Goal: Task Accomplishment & Management: Manage account settings

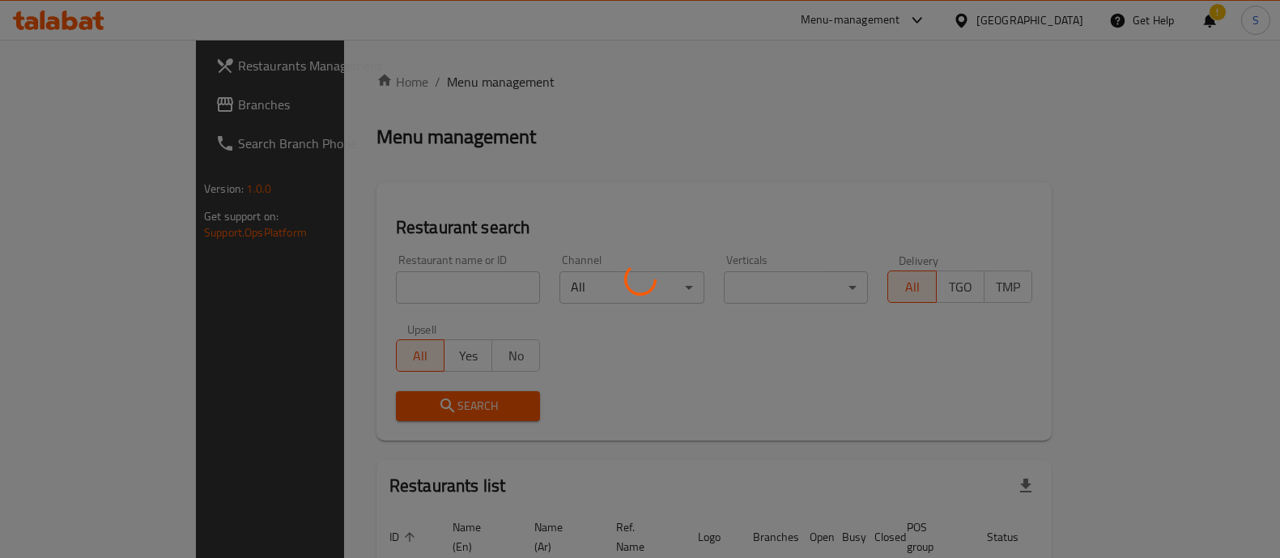
scroll to position [27, 0]
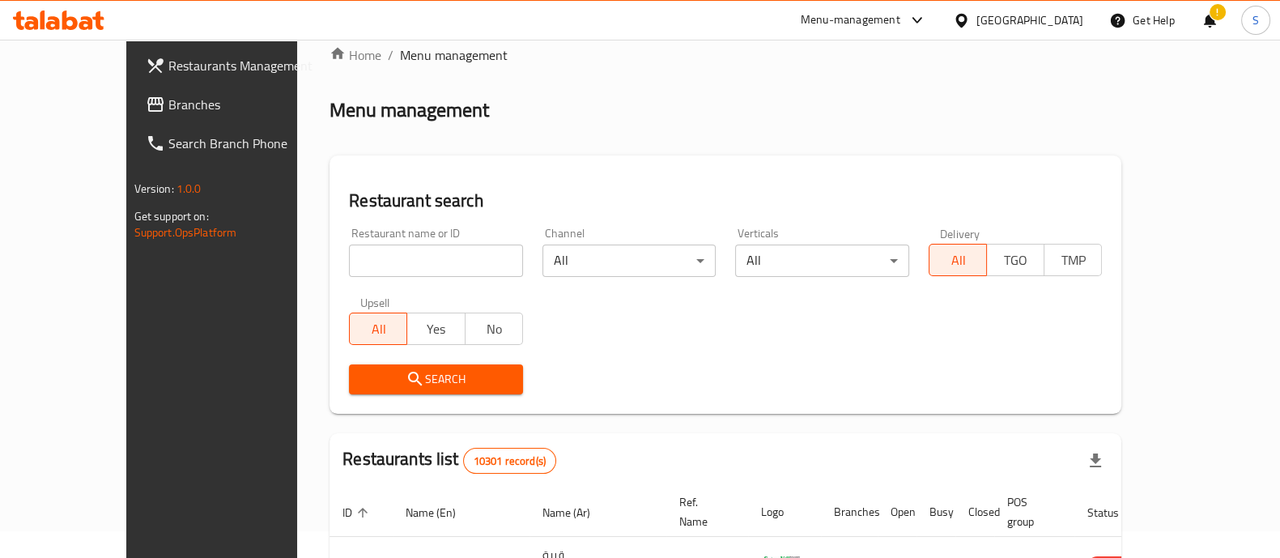
click at [379, 262] on input "search" at bounding box center [436, 261] width 174 height 32
paste input "645591"
type input "645591"
click button "Search" at bounding box center [436, 379] width 174 height 30
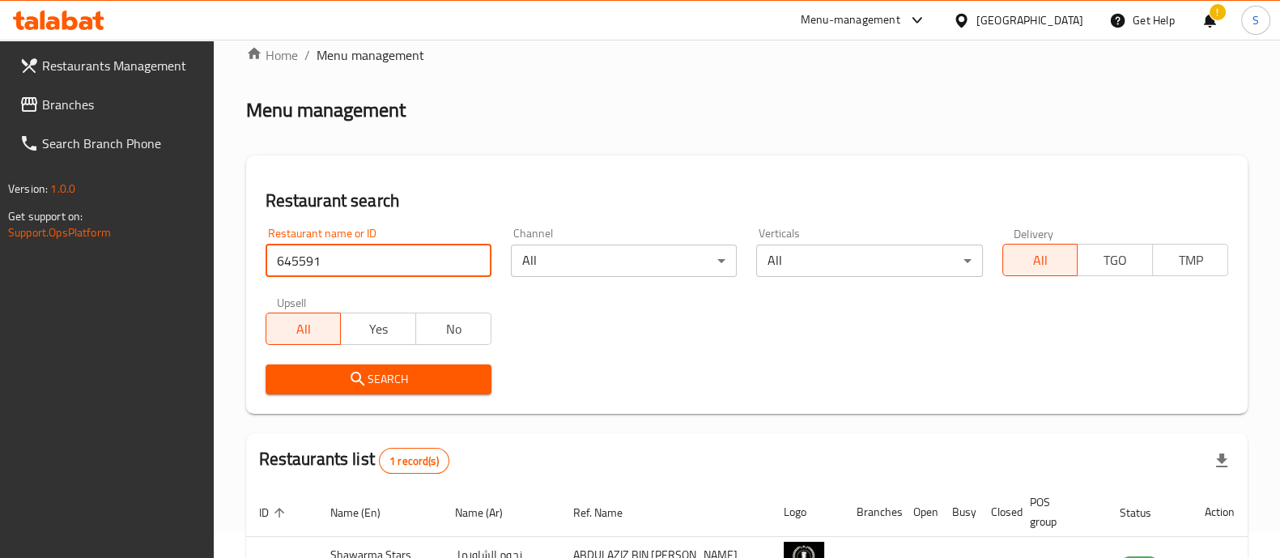
scroll to position [151, 0]
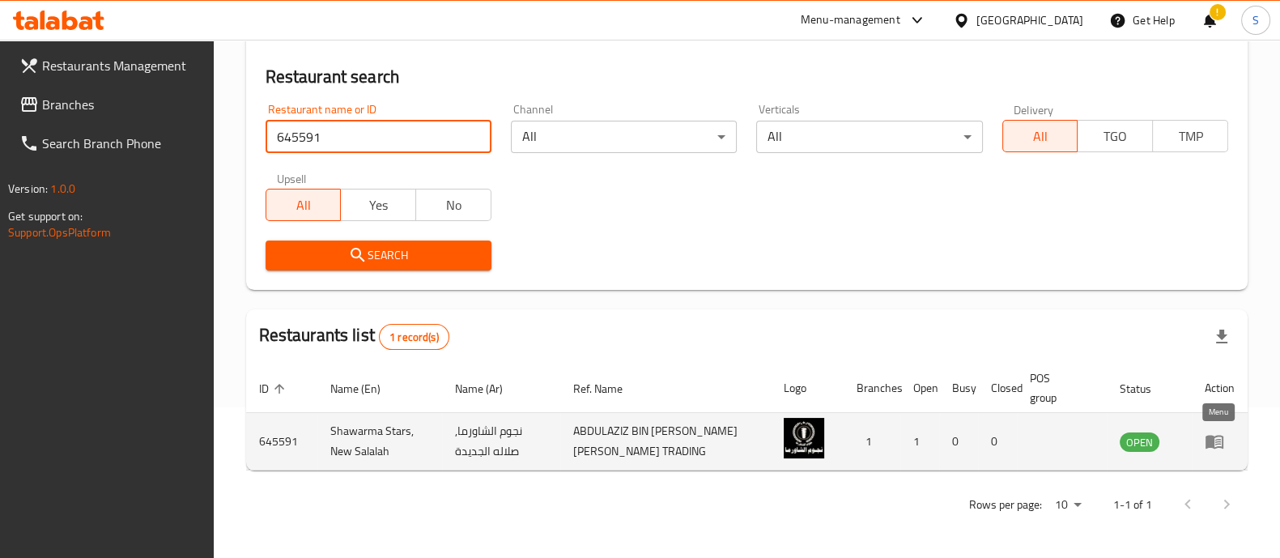
click at [1211, 449] on icon "enhanced table" at bounding box center [1214, 441] width 19 height 19
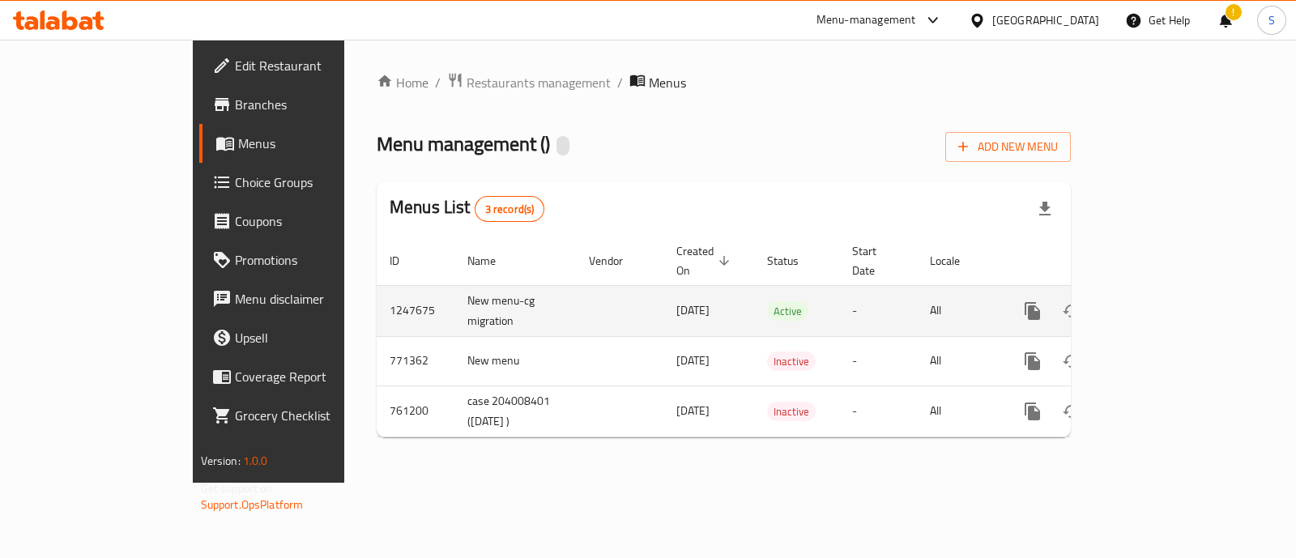
click at [1159, 301] on icon "enhanced table" at bounding box center [1148, 310] width 19 height 19
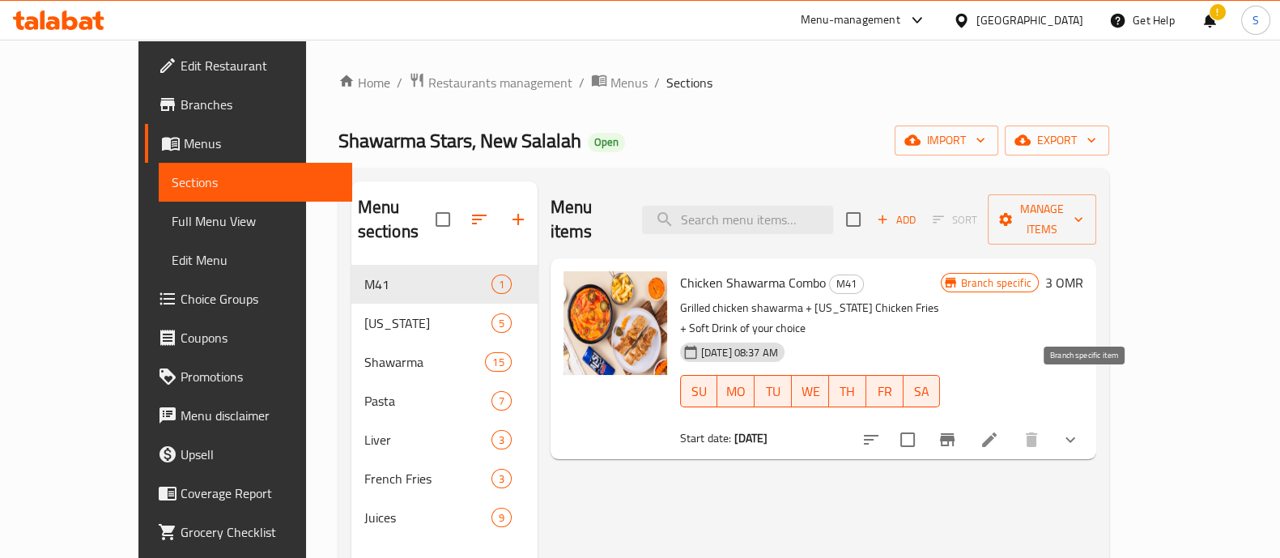
click at [967, 420] on button "Branch-specific-item" at bounding box center [947, 439] width 39 height 39
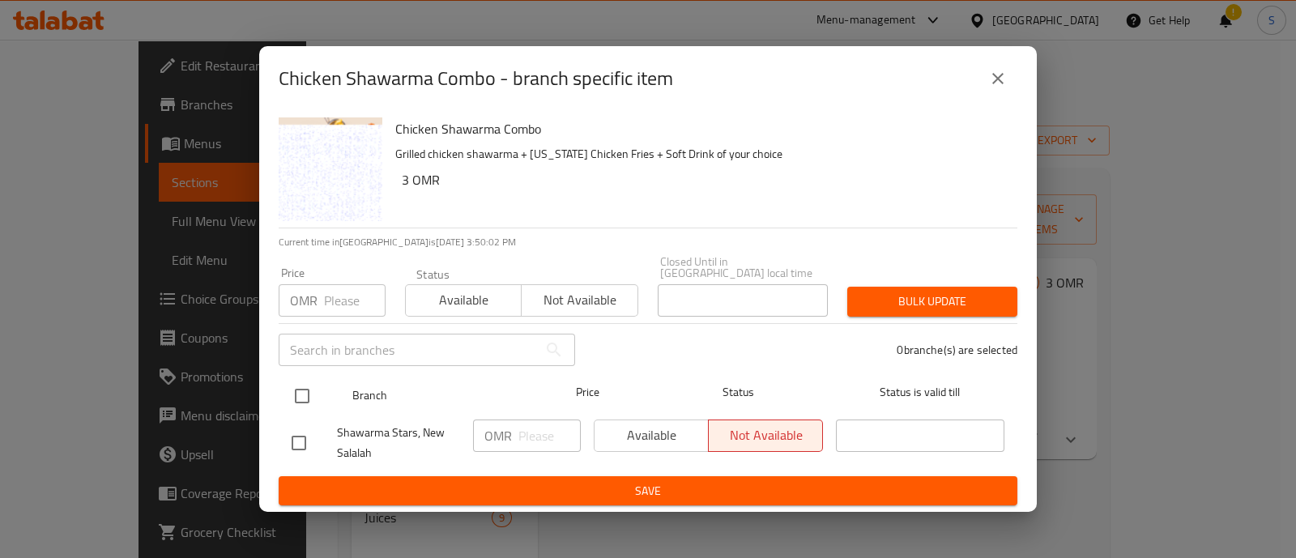
click at [296, 389] on input "checkbox" at bounding box center [302, 396] width 34 height 34
checkbox input "true"
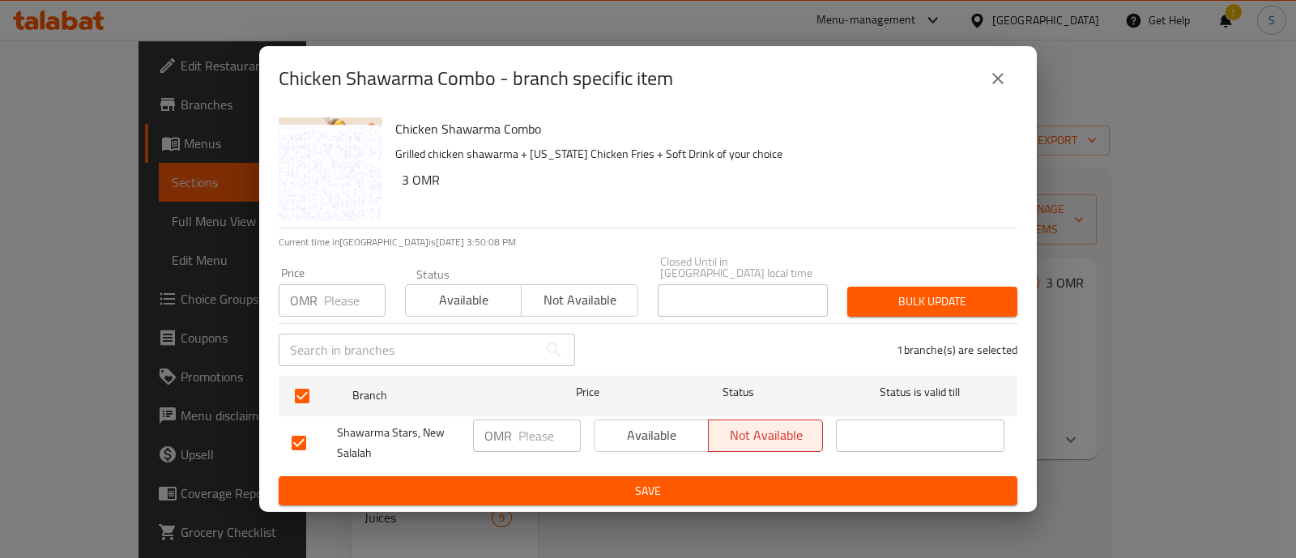
click at [1006, 95] on button "close" at bounding box center [997, 78] width 39 height 39
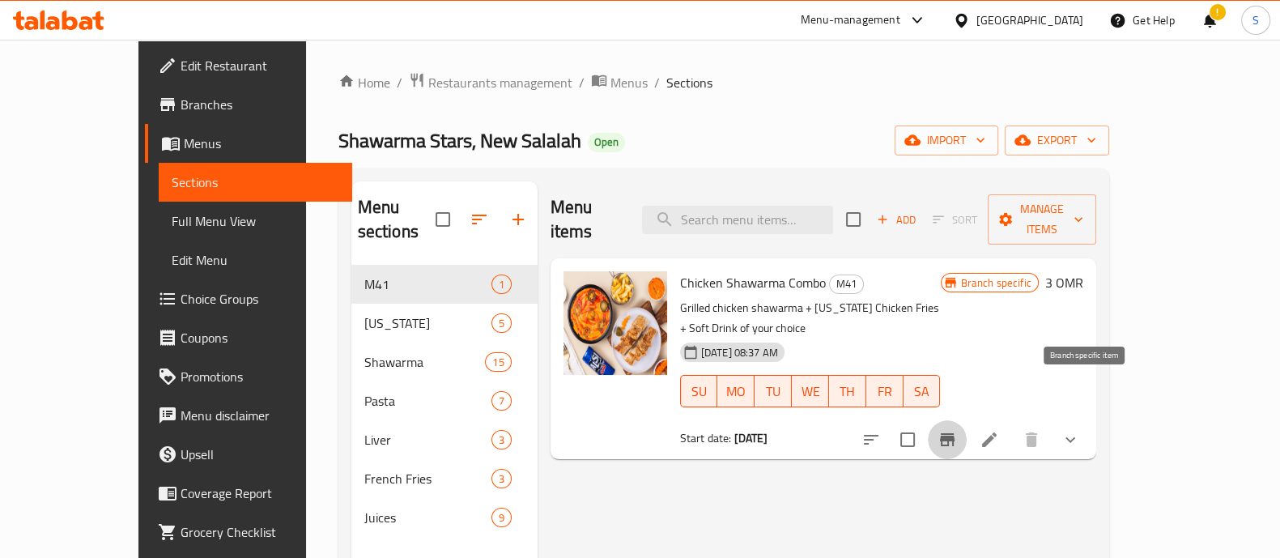
click at [955, 433] on icon "Branch-specific-item" at bounding box center [947, 439] width 15 height 13
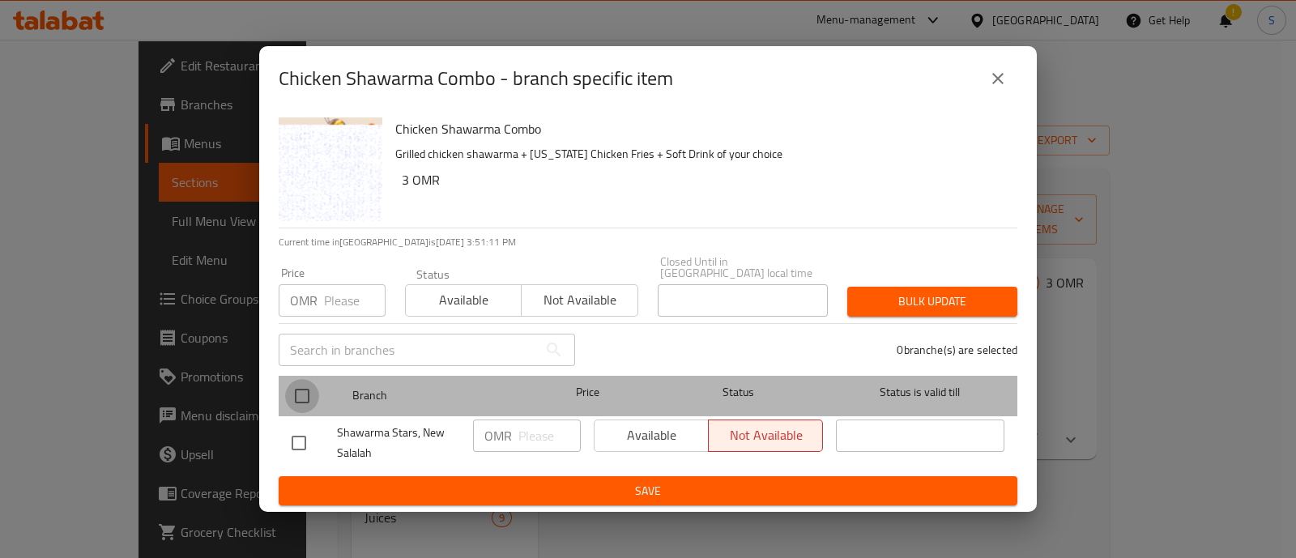
drag, startPoint x: 300, startPoint y: 398, endPoint x: 474, endPoint y: 438, distance: 178.6
click at [304, 398] on input "checkbox" at bounding box center [302, 396] width 34 height 34
click at [308, 398] on input "checkbox" at bounding box center [302, 396] width 34 height 34
checkbox input "false"
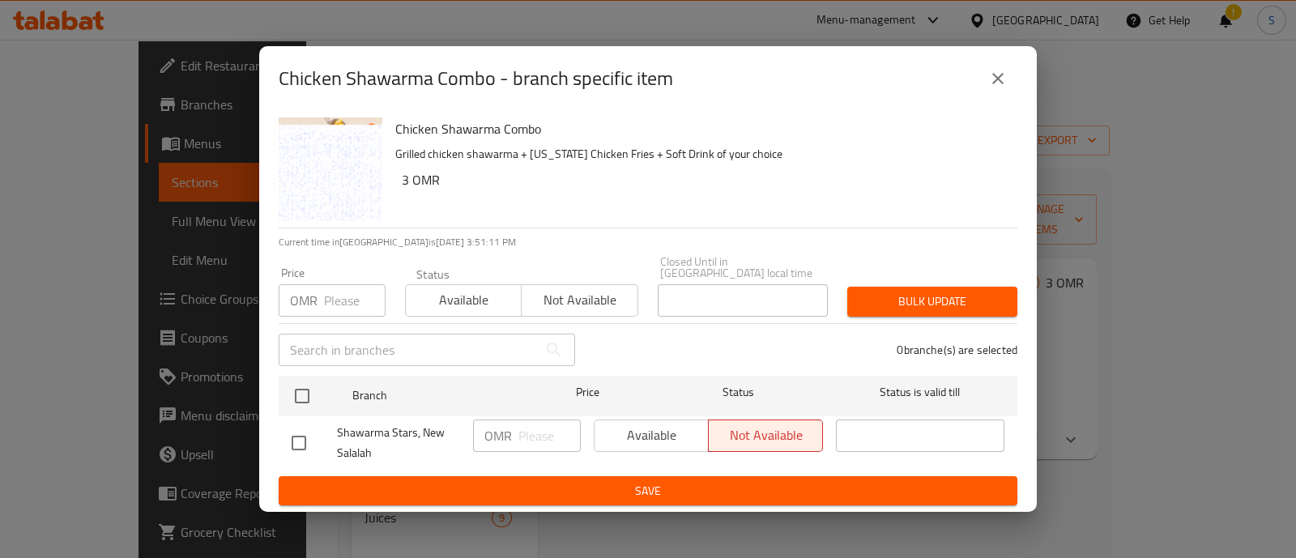
click at [645, 419] on div "Available Not available" at bounding box center [708, 435] width 229 height 32
click at [642, 427] on div "Available Not available" at bounding box center [708, 435] width 229 height 32
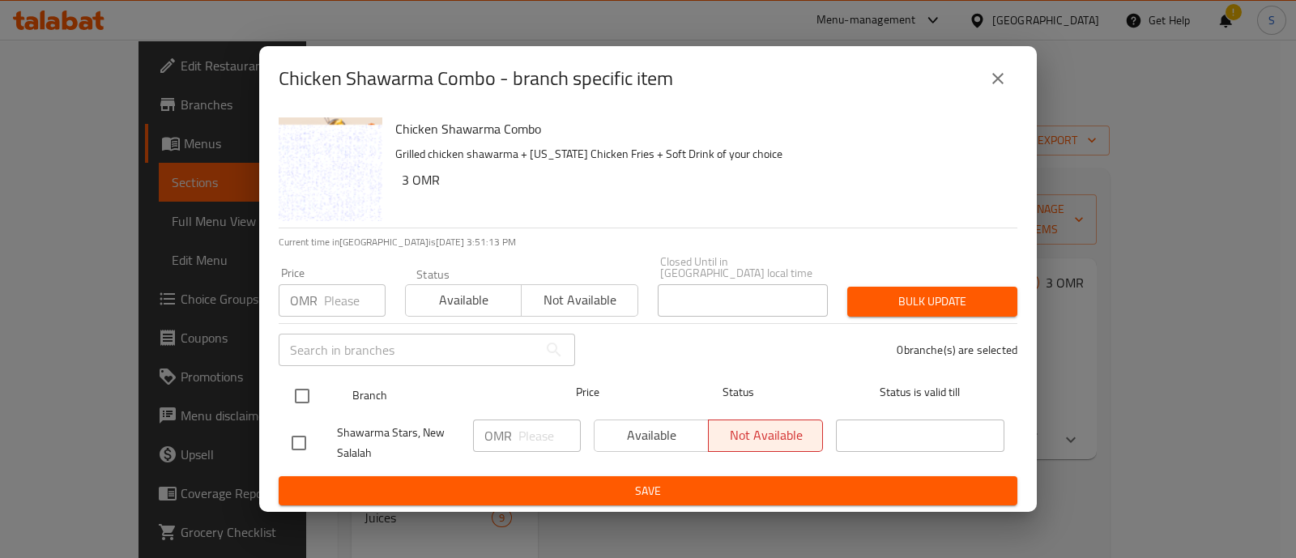
click at [296, 386] on input "checkbox" at bounding box center [302, 396] width 34 height 34
checkbox input "true"
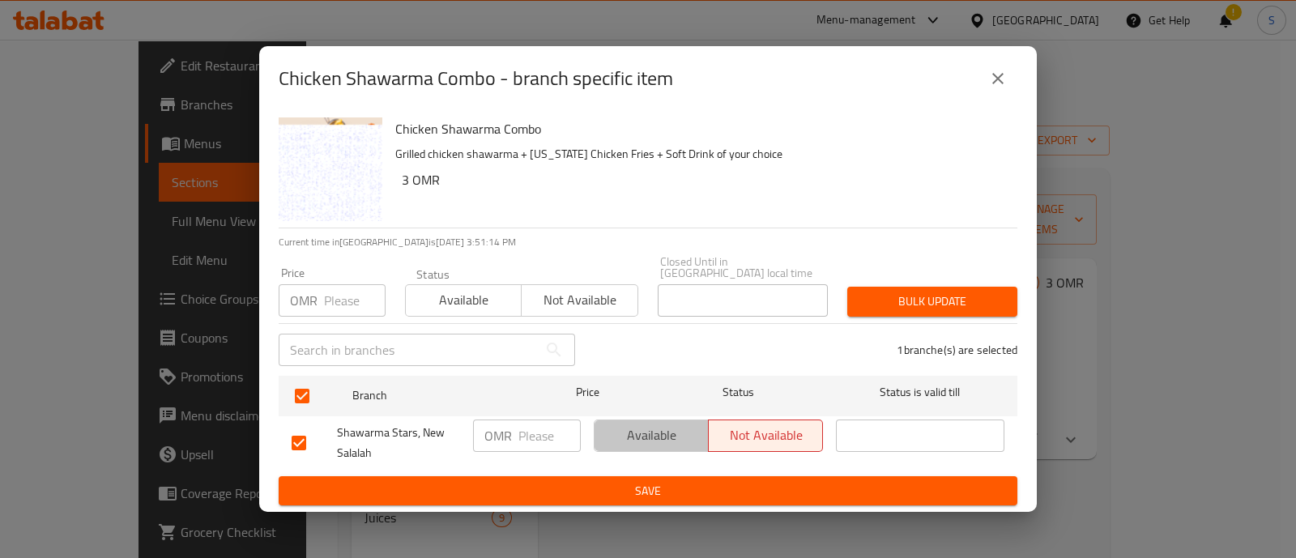
click at [661, 432] on span "Available" at bounding box center [651, 434] width 101 height 23
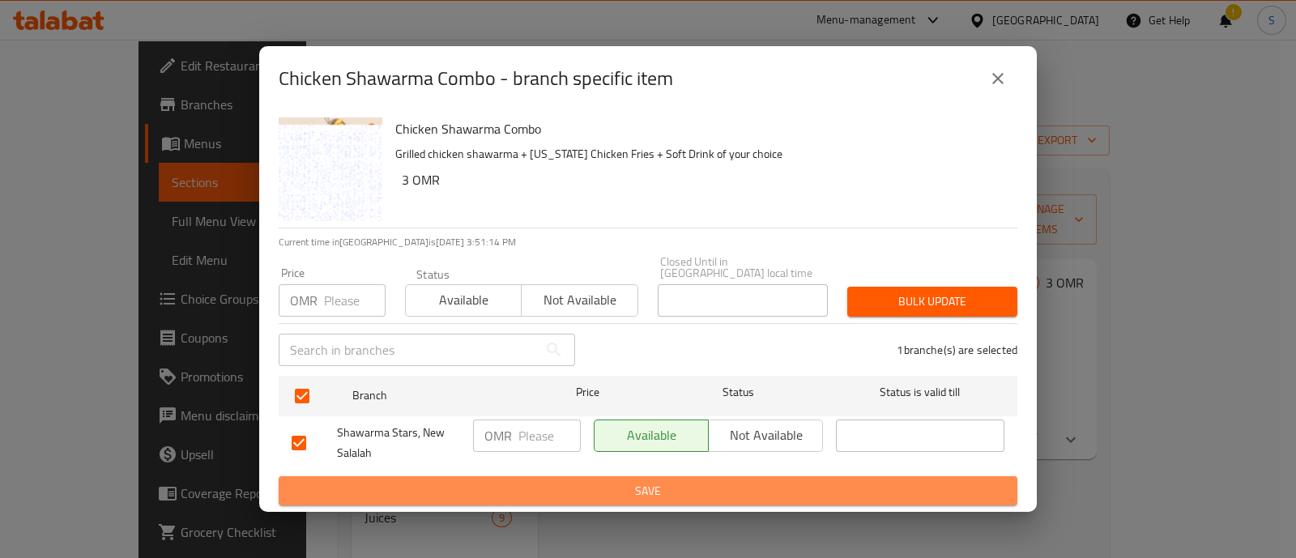
click at [670, 481] on span "Save" at bounding box center [647, 491] width 713 height 20
